Goal: Task Accomplishment & Management: Manage account settings

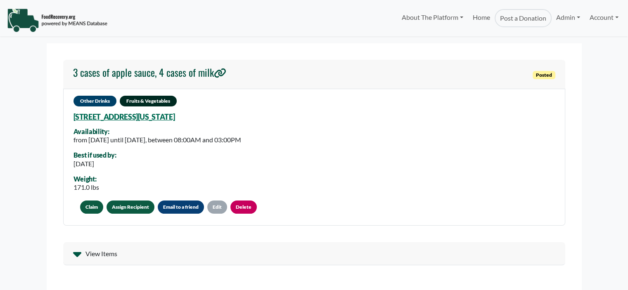
select select "Language Translate Widget"
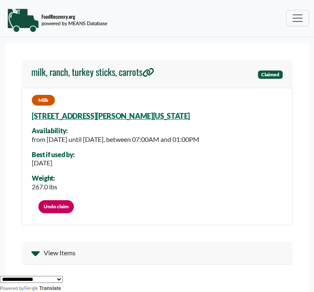
select select "Language Translate Widget"
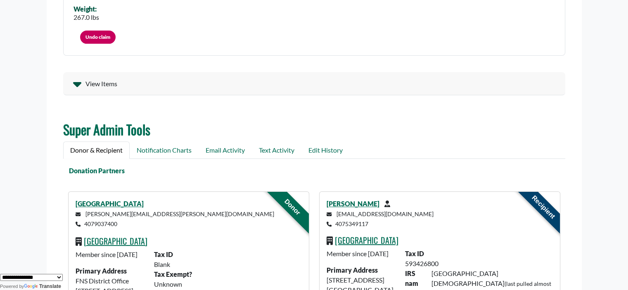
scroll to position [240, 0]
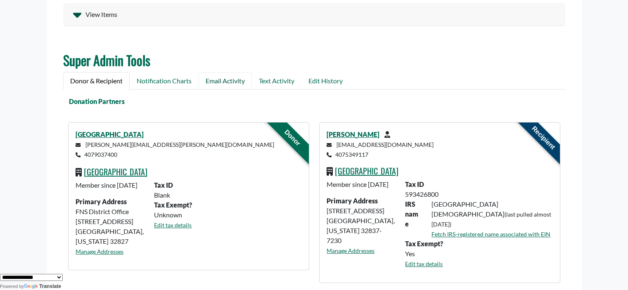
click at [226, 81] on link "Email Activity" at bounding box center [225, 80] width 53 height 17
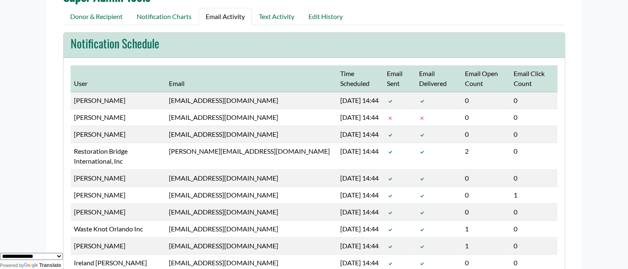
scroll to position [308, 0]
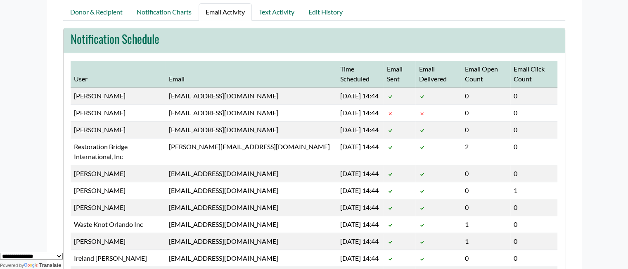
drag, startPoint x: 626, startPoint y: 62, endPoint x: 626, endPoint y: 67, distance: 5.8
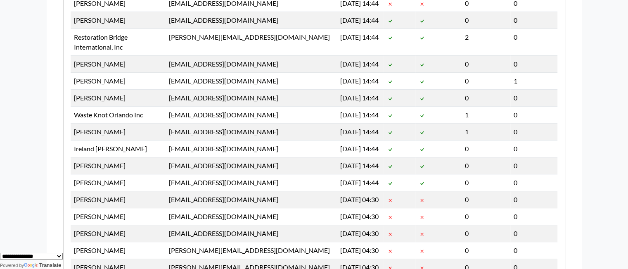
scroll to position [434, 0]
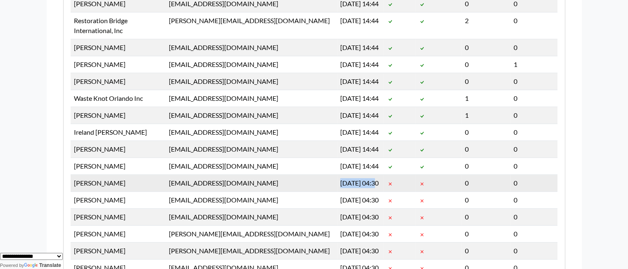
drag, startPoint x: 312, startPoint y: 183, endPoint x: 351, endPoint y: 184, distance: 38.4
click at [314, 184] on td "Sep 5 04:30" at bounding box center [360, 182] width 47 height 17
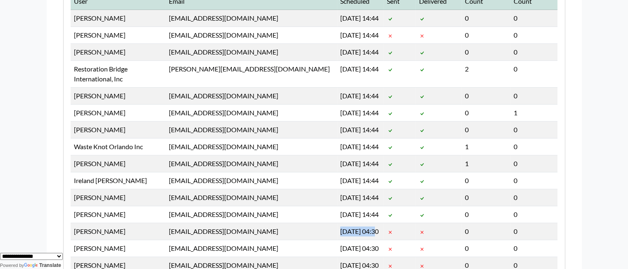
scroll to position [391, 0]
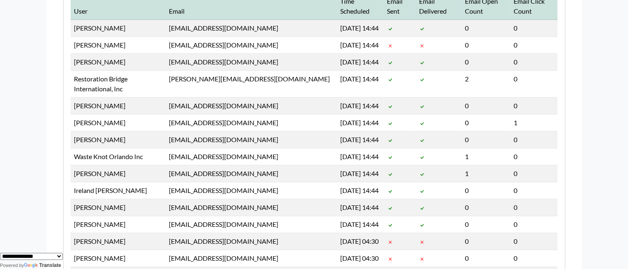
scroll to position [383, 0]
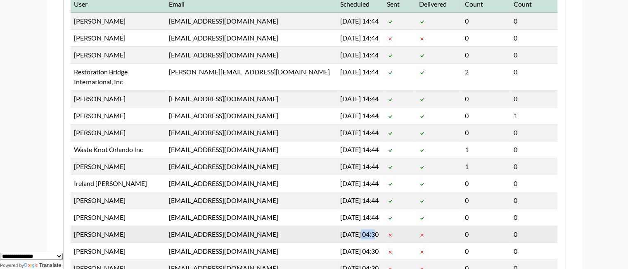
drag, startPoint x: 333, startPoint y: 233, endPoint x: 349, endPoint y: 233, distance: 15.7
click at [314, 233] on td "Sep 5 04:30" at bounding box center [360, 233] width 47 height 17
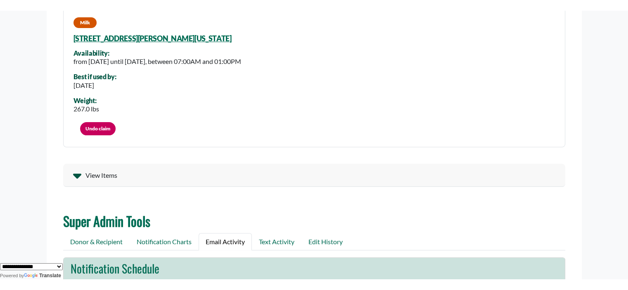
scroll to position [87, 0]
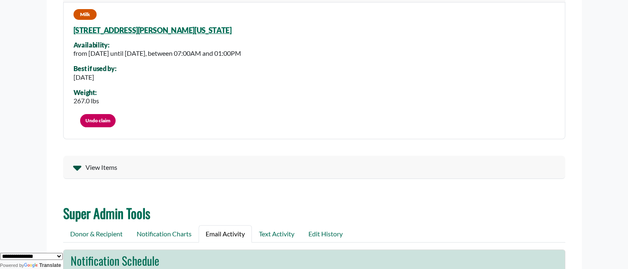
drag, startPoint x: 376, startPoint y: 54, endPoint x: 348, endPoint y: 54, distance: 28.1
click at [314, 54] on div "Milk 8301 Buenavista Woods Blvd, Orlando, Florida, 32836 6031 Availability: fro…" at bounding box center [314, 71] width 502 height 138
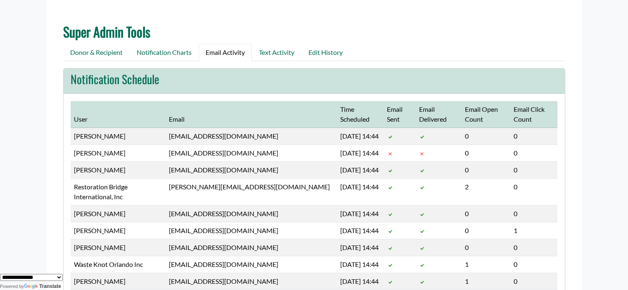
scroll to position [270, 0]
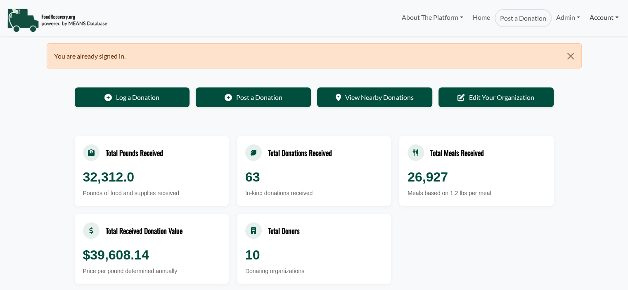
select select "Language Translate Widget"
click at [601, 19] on link "Account" at bounding box center [604, 17] width 38 height 17
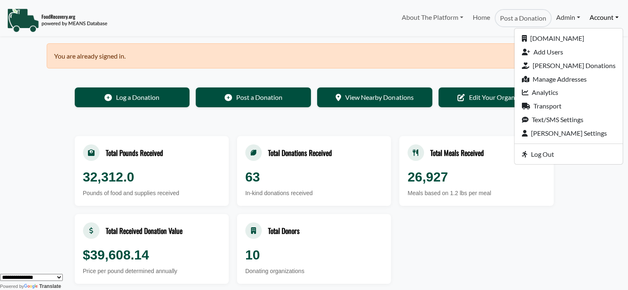
click at [554, 18] on link "Admin" at bounding box center [568, 17] width 33 height 17
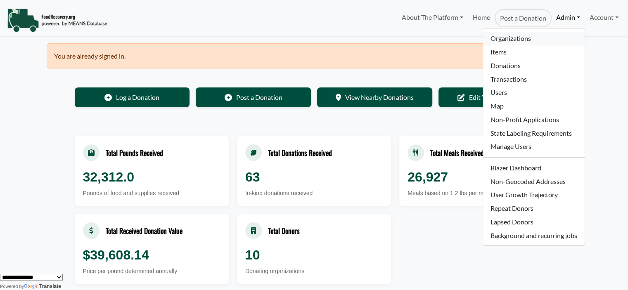
click at [502, 35] on link "Organizations" at bounding box center [533, 39] width 101 height 14
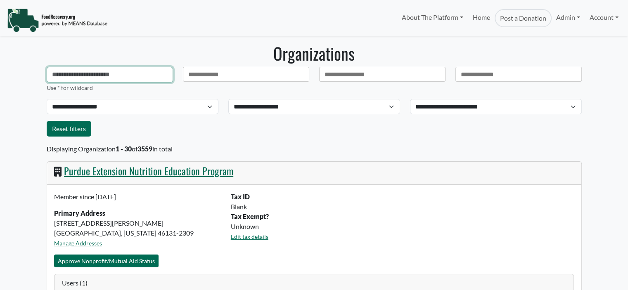
click at [118, 74] on input "text" at bounding box center [110, 75] width 126 height 16
select select "Language Translate Widget"
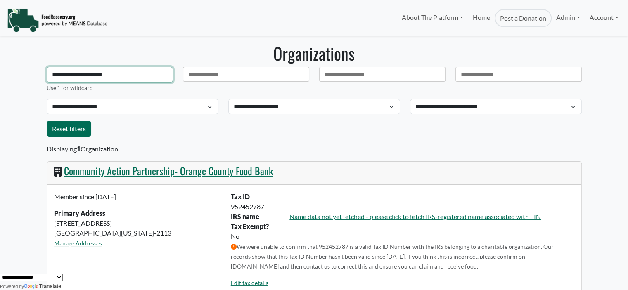
type input "**********"
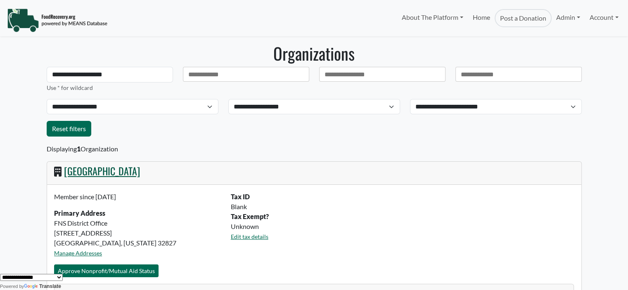
drag, startPoint x: 157, startPoint y: 170, endPoint x: 152, endPoint y: 179, distance: 10.3
click at [140, 171] on link "[GEOGRAPHIC_DATA]" at bounding box center [102, 171] width 76 height 15
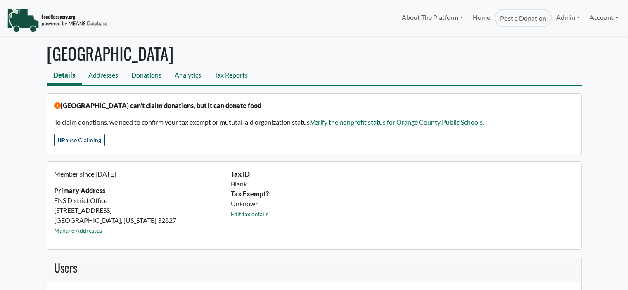
select select "Language Translate Widget"
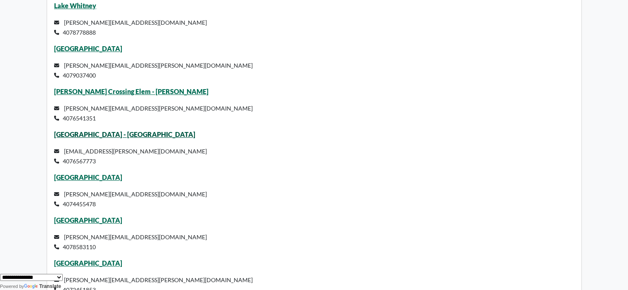
click at [88, 138] on link "[GEOGRAPHIC_DATA] - [GEOGRAPHIC_DATA]" at bounding box center [124, 134] width 141 height 8
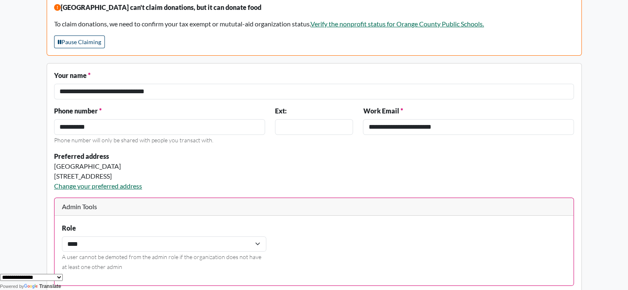
scroll to position [75, 0]
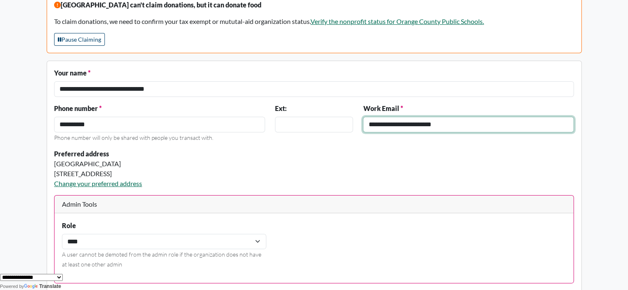
drag, startPoint x: 459, startPoint y: 120, endPoint x: 184, endPoint y: 134, distance: 275.8
click at [185, 134] on div "**********" at bounding box center [314, 126] width 530 height 45
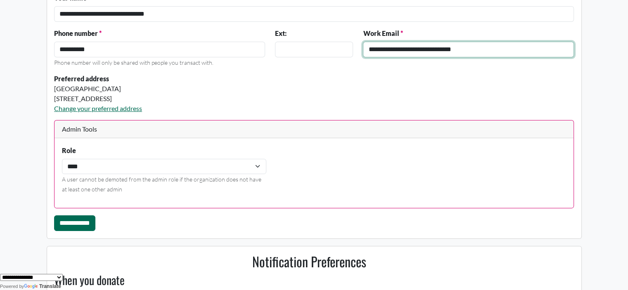
scroll to position [154, 0]
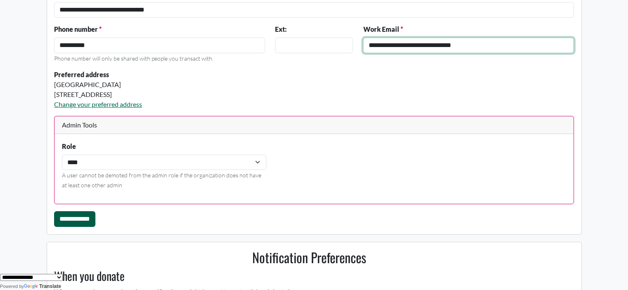
type input "**********"
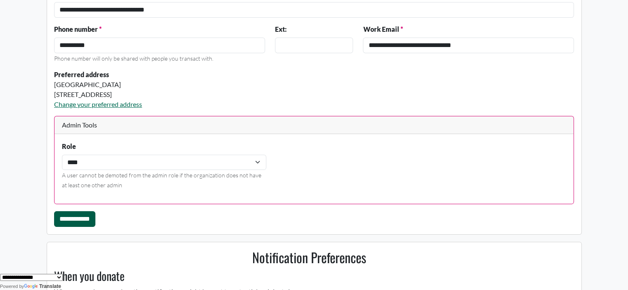
click at [95, 219] on input "**********" at bounding box center [74, 219] width 41 height 16
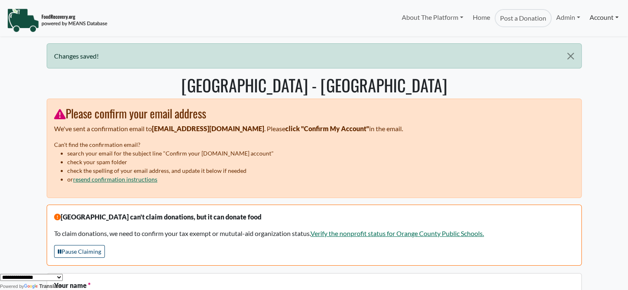
click at [594, 19] on link "Account" at bounding box center [604, 17] width 38 height 17
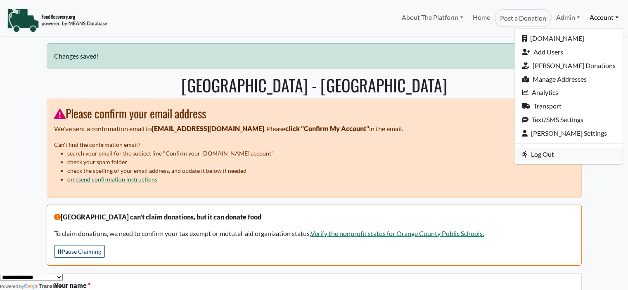
click at [562, 152] on link "Log Out" at bounding box center [569, 155] width 108 height 14
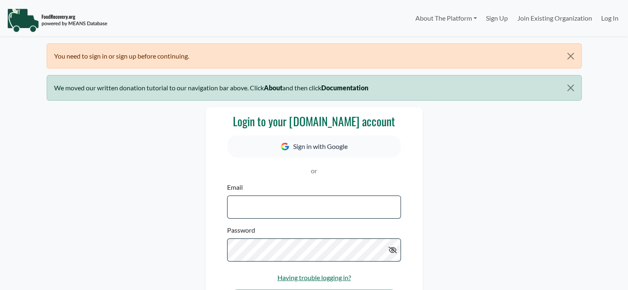
select select "Language Translate Widget"
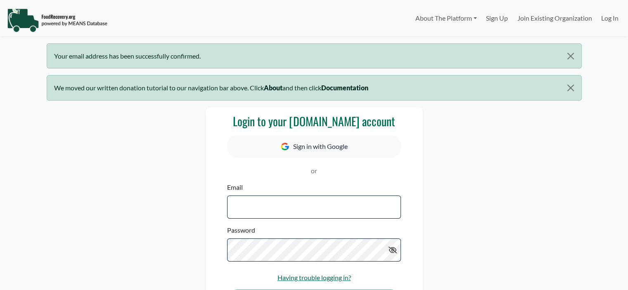
select select "Language Translate Widget"
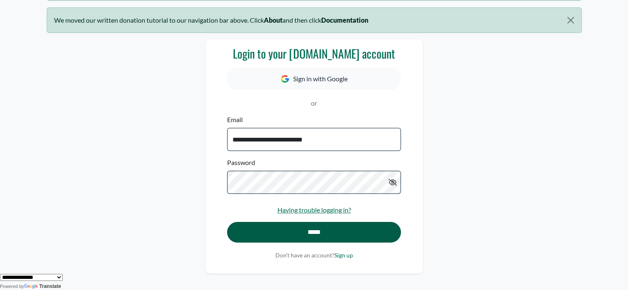
scroll to position [94, 0]
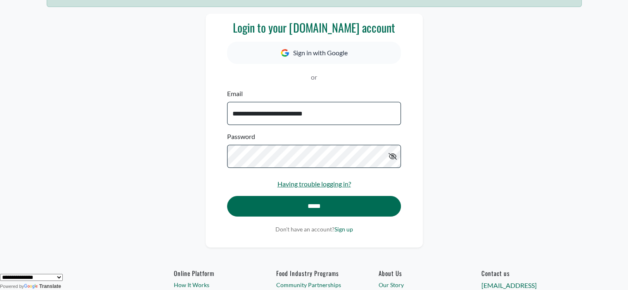
drag, startPoint x: 335, startPoint y: 116, endPoint x: 132, endPoint y: 143, distance: 205.1
click at [135, 145] on div "**********" at bounding box center [314, 131] width 545 height 234
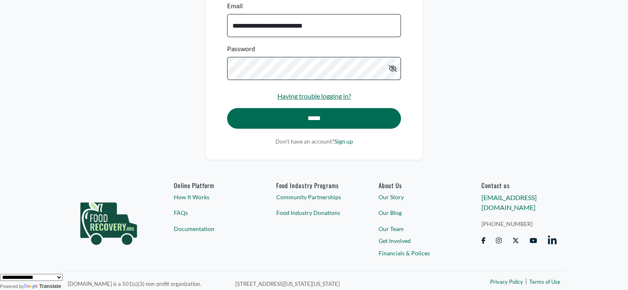
scroll to position [185, 0]
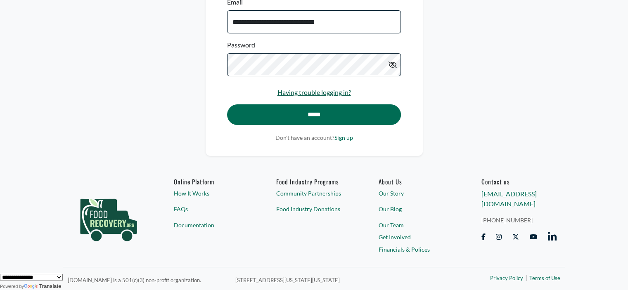
type input "**********"
click at [317, 92] on link "Having trouble logging in?" at bounding box center [315, 92] width 74 height 8
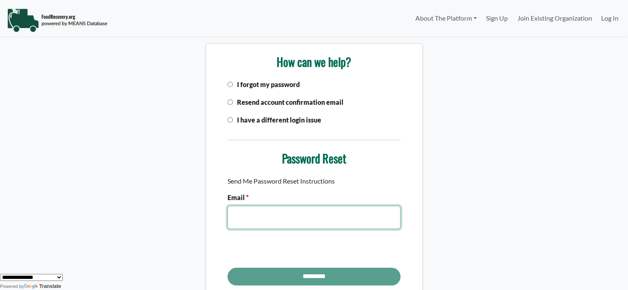
click at [244, 214] on input "Email" at bounding box center [314, 217] width 173 height 23
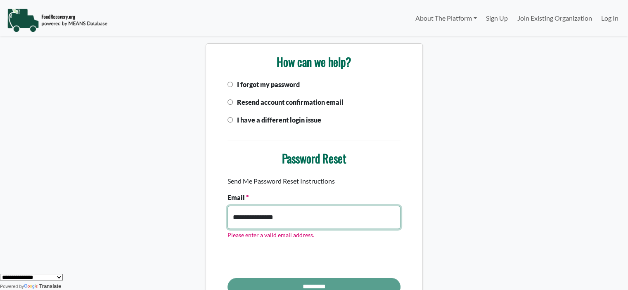
type input "**********"
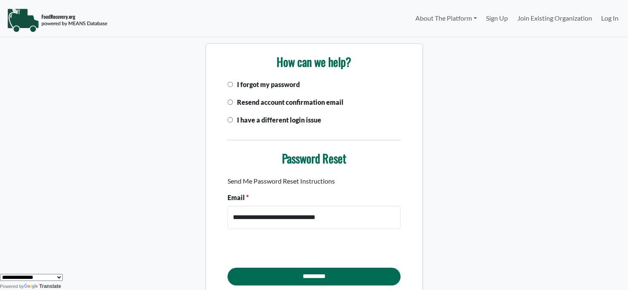
click at [300, 279] on div "**********" at bounding box center [314, 278] width 628 height 10
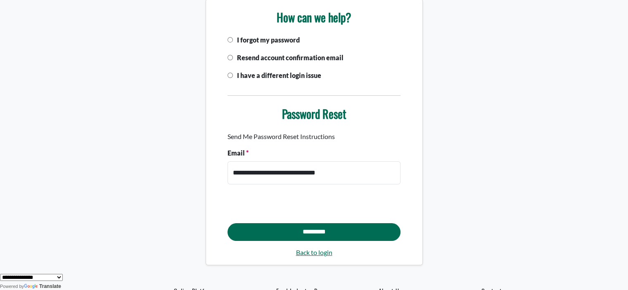
scroll to position [64, 0]
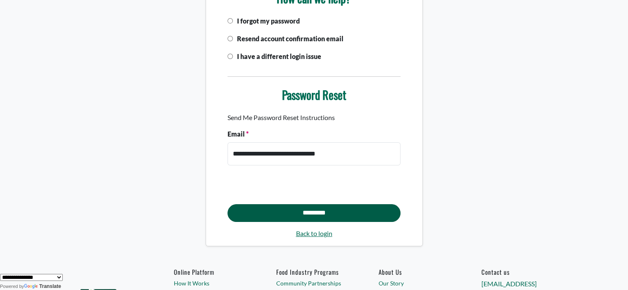
click at [295, 211] on input "*********" at bounding box center [314, 213] width 173 height 18
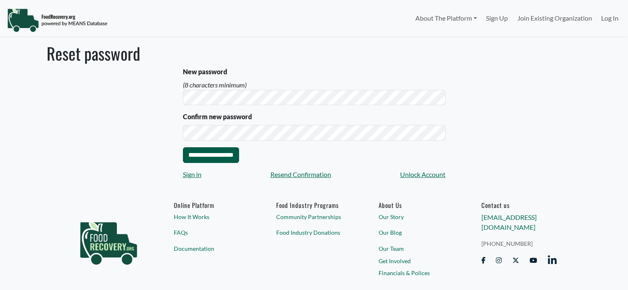
select select "Language Translate Widget"
click at [207, 158] on input "**********" at bounding box center [211, 155] width 56 height 16
